Goal: Information Seeking & Learning: Check status

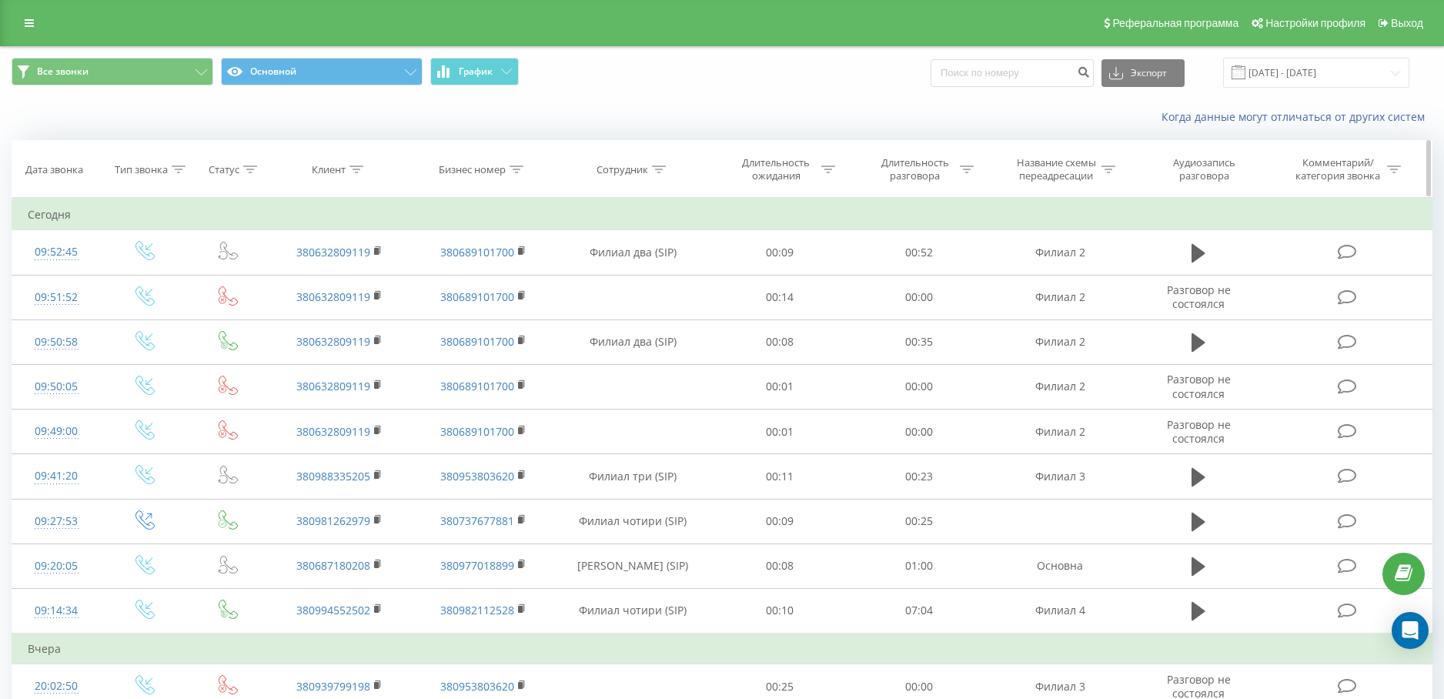
click at [357, 168] on icon at bounding box center [356, 169] width 14 height 8
click at [321, 281] on input "text" at bounding box center [339, 279] width 135 height 27
paste input "0730449185"
type input "380730449185"
click at [386, 315] on span "OK" at bounding box center [371, 310] width 43 height 24
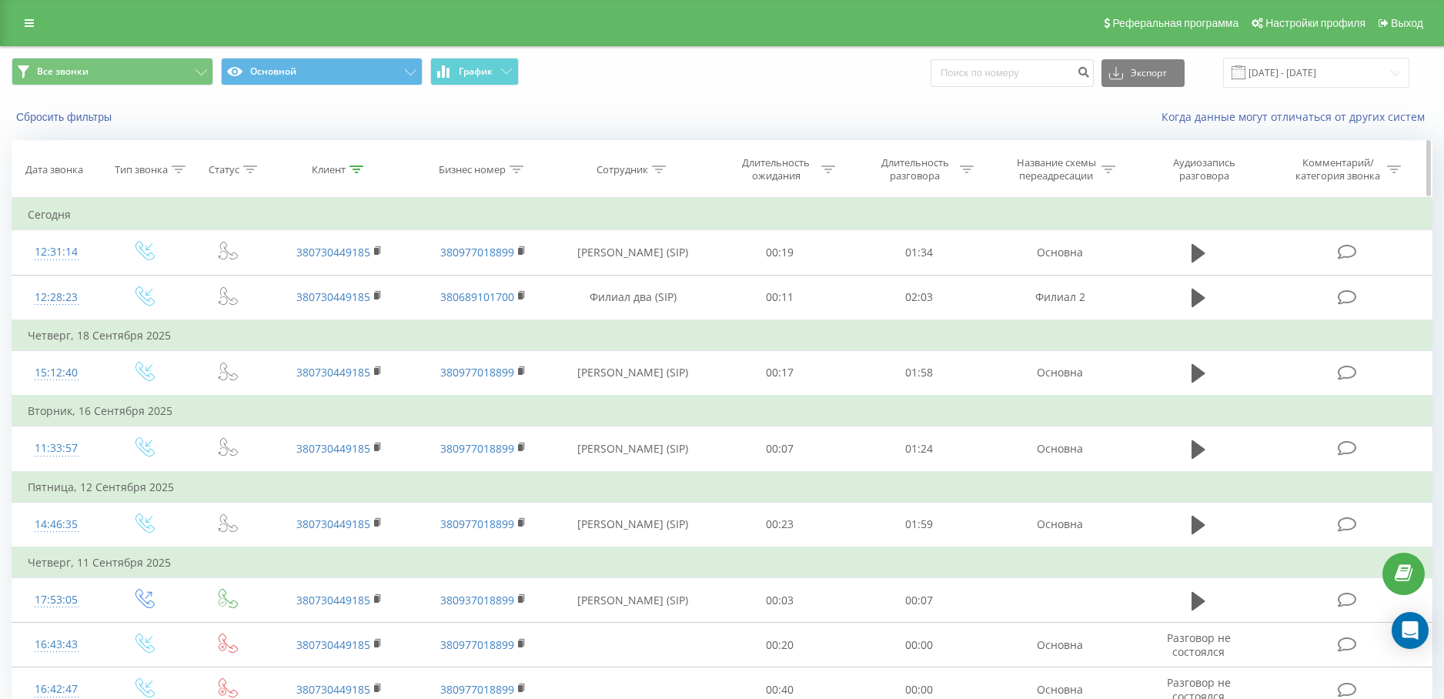
click at [359, 168] on icon at bounding box center [356, 169] width 14 height 8
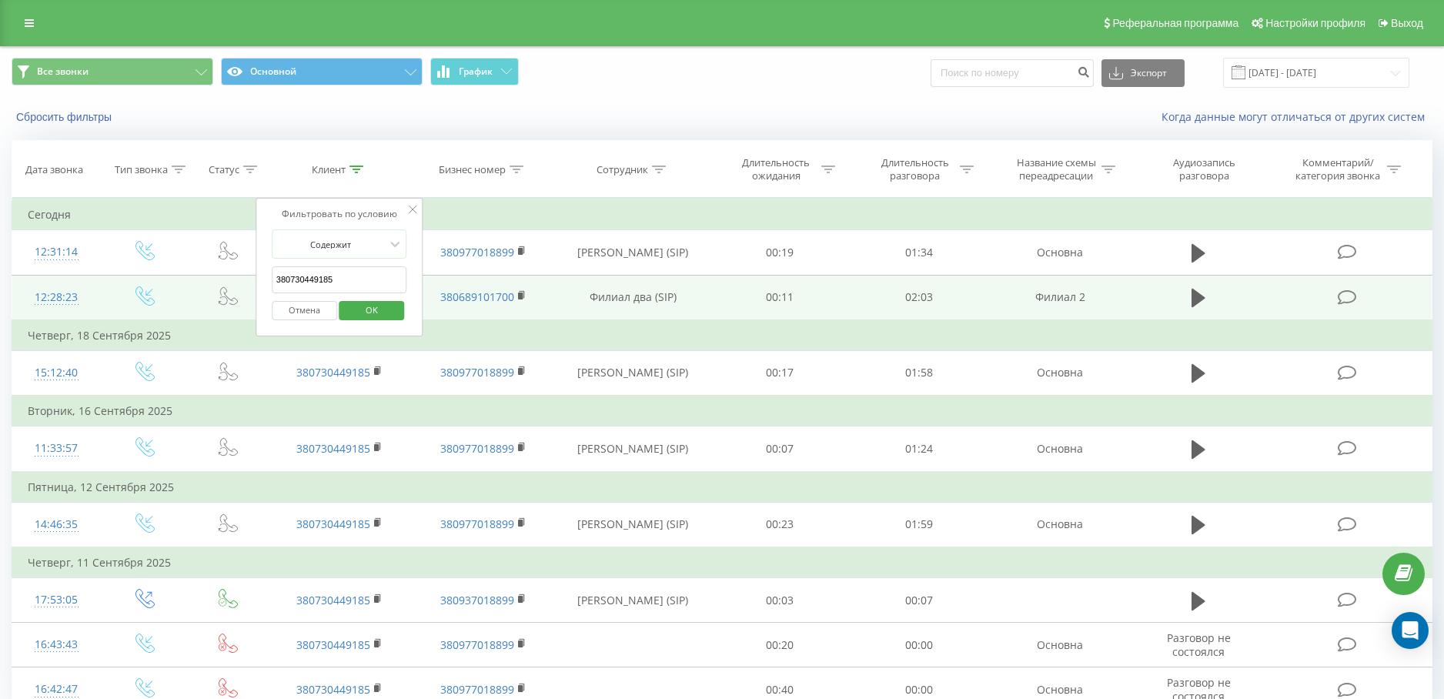
drag, startPoint x: 353, startPoint y: 281, endPoint x: 240, endPoint y: 275, distance: 113.3
click at [240, 275] on table "Фильтровать по условию Равно Введите значение Отмена OK Фильтровать по условию …" at bounding box center [722, 455] width 1421 height 514
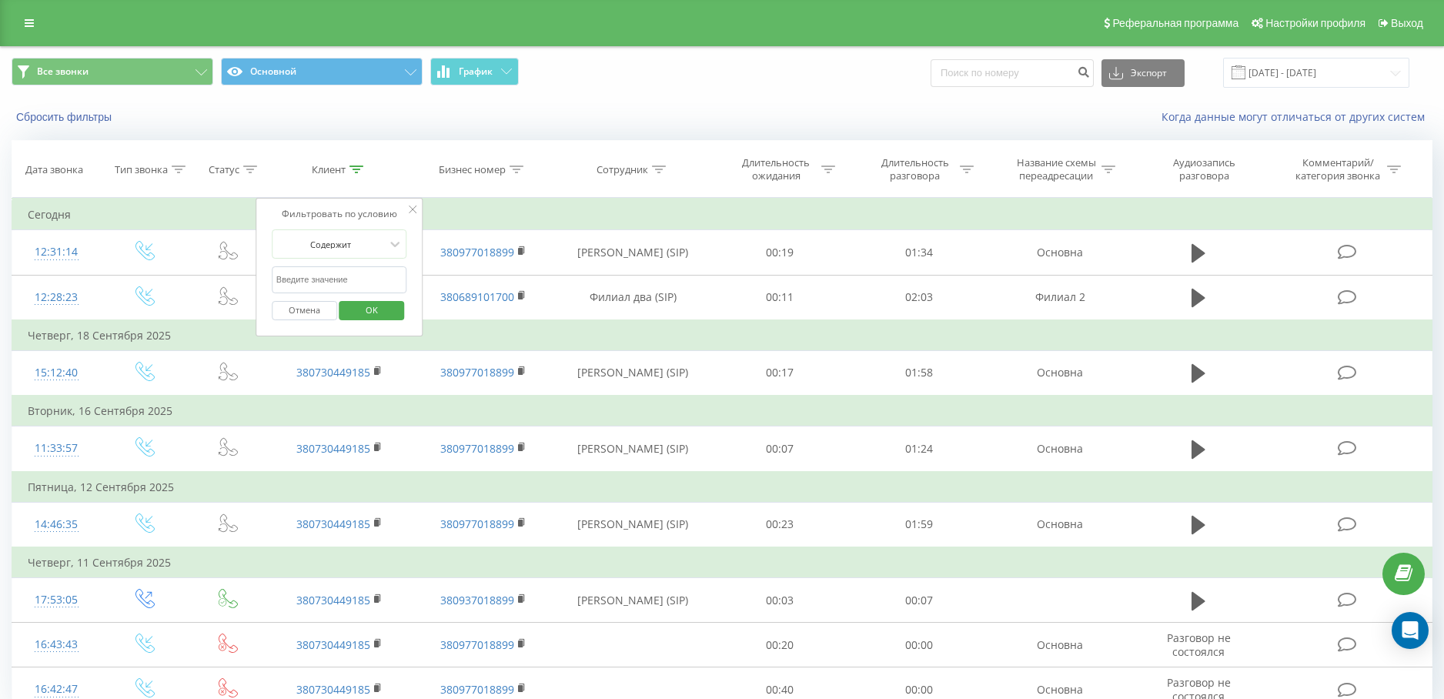
click at [381, 312] on span "OK" at bounding box center [371, 310] width 43 height 24
